Goal: Information Seeking & Learning: Learn about a topic

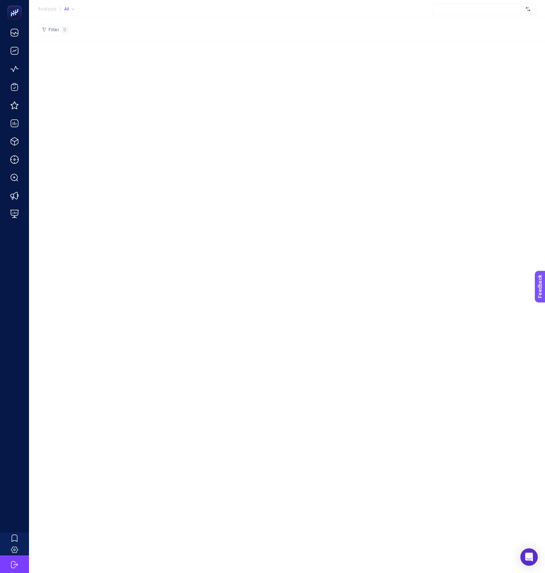
click at [475, 11] on div at bounding box center [484, 9] width 104 height 12
click at [455, 30] on div "[URL][DOMAIN_NAME]" at bounding box center [484, 36] width 104 height 12
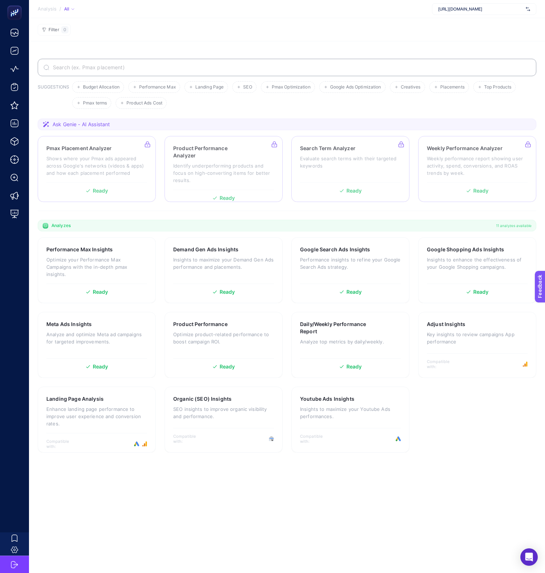
click at [183, 223] on section "Analyzes 11 analyzes available" at bounding box center [287, 226] width 499 height 12
click at [105, 261] on p "Optimize your Performance Max Campaigns with the in-depth pmax insights." at bounding box center [96, 267] width 101 height 22
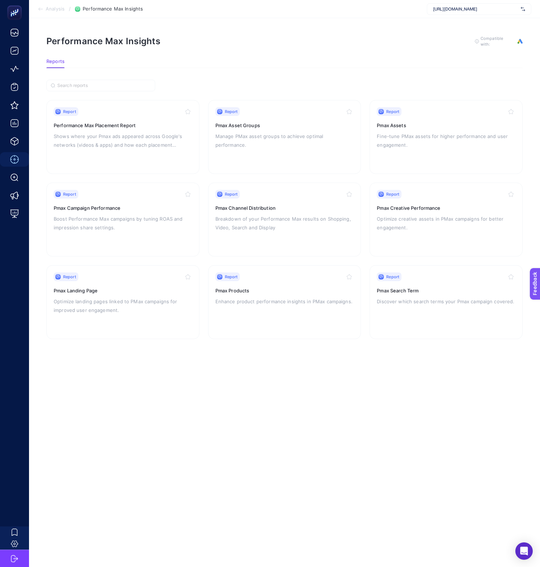
click at [329, 69] on article "Performance Max Insights To get quality results from this analysis, we recommen…" at bounding box center [284, 292] width 511 height 549
click at [384, 40] on div "Performance Max Insights To get quality results from this analysis, we recommen…" at bounding box center [284, 42] width 476 height 12
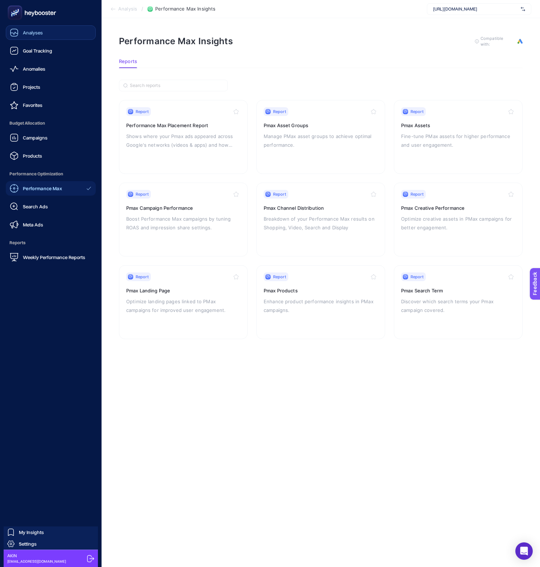
click at [17, 35] on icon at bounding box center [14, 32] width 7 height 7
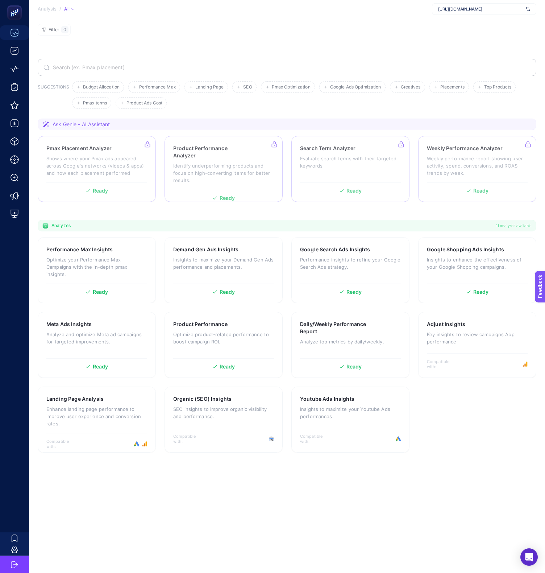
click at [202, 99] on ul "Budget Allocation Performance Max Landing Page SEO Pmax Optimization Google Ads…" at bounding box center [302, 95] width 461 height 28
click at [251, 102] on ul "Budget Allocation Performance Max Landing Page SEO Pmax Optimization Google Ads…" at bounding box center [302, 95] width 461 height 28
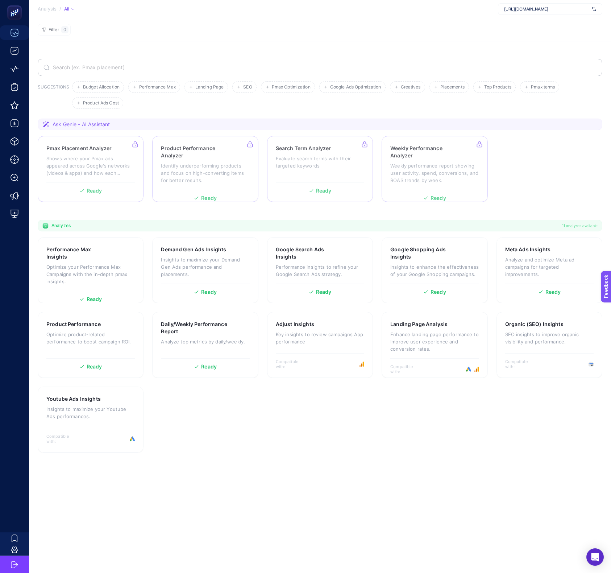
click at [419, 28] on section "Filter 0" at bounding box center [320, 29] width 582 height 23
click at [479, 47] on section "SUGGESTIONS Budget Allocation Performance Max Landing Page SEO Pmax Optimizatio…" at bounding box center [320, 306] width 582 height 531
click at [99, 253] on h3 "Performance Max Insights" at bounding box center [79, 253] width 66 height 14
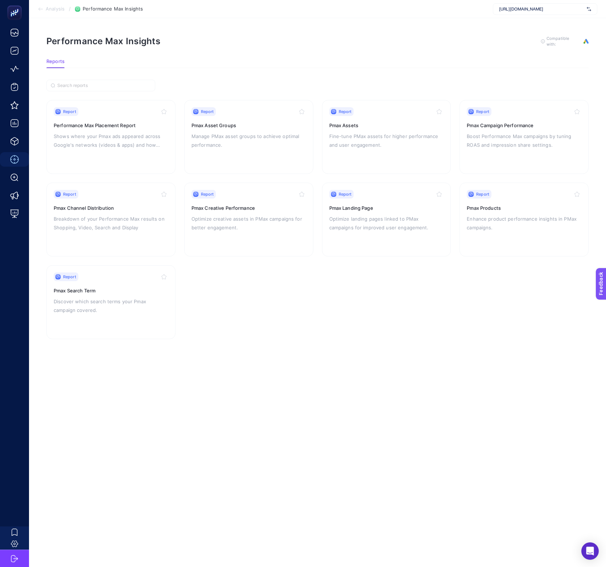
click at [404, 40] on div "Performance Max Insights To get quality results from this analysis, we recommen…" at bounding box center [317, 42] width 542 height 12
click at [363, 80] on section "Report Performance Max Placement Report Shows where your Pmax ads appeared acro…" at bounding box center [317, 209] width 542 height 259
